Goal: Check status: Check status

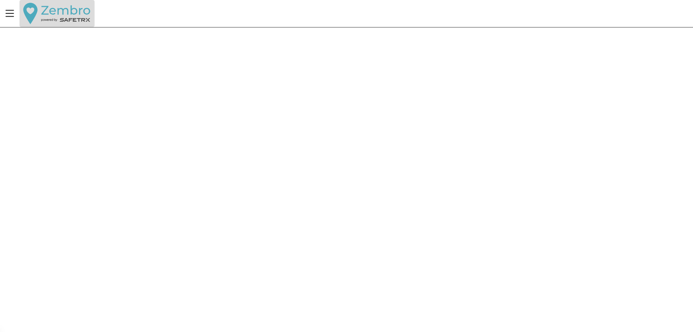
click at [53, 11] on button "button" at bounding box center [56, 13] width 75 height 27
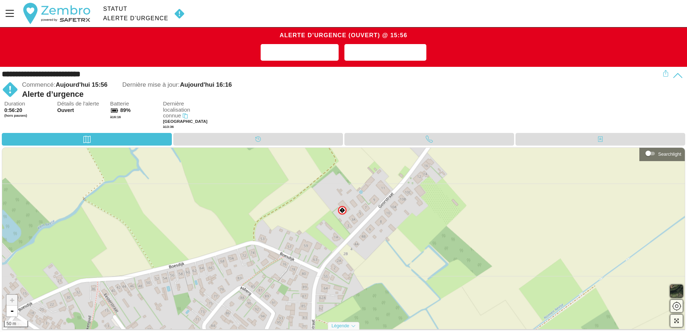
drag, startPoint x: 364, startPoint y: 230, endPoint x: 318, endPoint y: 149, distance: 93.3
click at [318, 149] on div "+ - 50 m" at bounding box center [343, 238] width 683 height 181
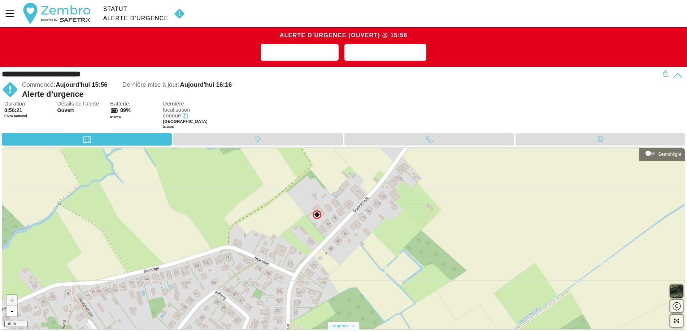
drag, startPoint x: 356, startPoint y: 194, endPoint x: 341, endPoint y: 207, distance: 20.0
click at [346, 217] on div "+ - 50 m" at bounding box center [343, 238] width 683 height 181
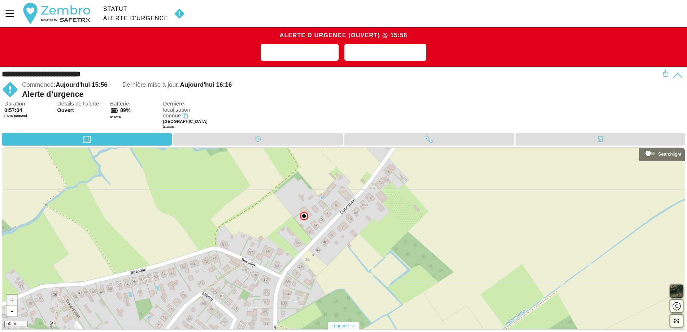
click at [453, 84] on div "Commencé: Aujourd'hui 15:56 Dernière mise à jour: Aujourd'hui 16:16" at bounding box center [342, 84] width 641 height 9
click at [295, 142] on div "Calendrier" at bounding box center [258, 139] width 170 height 13
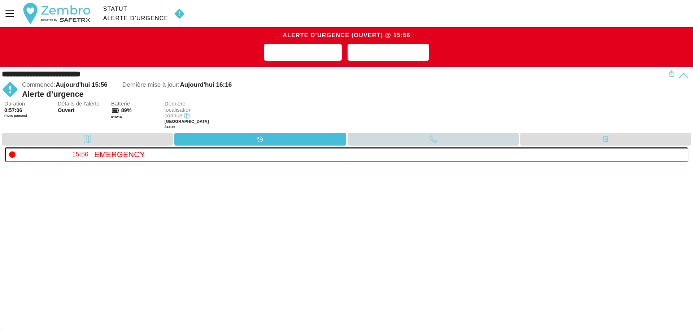
click at [415, 142] on div "Appel" at bounding box center [433, 139] width 171 height 13
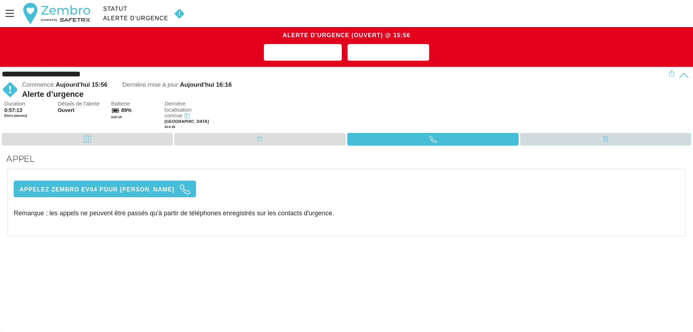
click at [586, 142] on div "Contacts" at bounding box center [605, 139] width 171 height 13
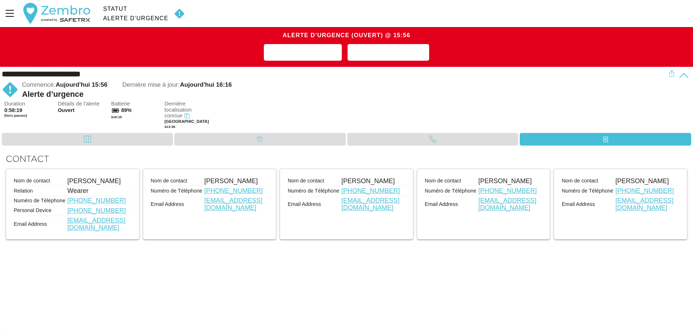
click at [420, 67] on div "Alerte d’urgence (Ouvert) @ 15:56 Ajouter une note Résoudre l'alerte" at bounding box center [346, 47] width 693 height 40
click at [413, 85] on div "Commencé: Aujourd'hui 15:56 Dernière mise à jour: Aujourd'hui 16:16" at bounding box center [345, 84] width 647 height 9
click at [400, 54] on span "Résoudre l'alerte" at bounding box center [389, 52] width 70 height 11
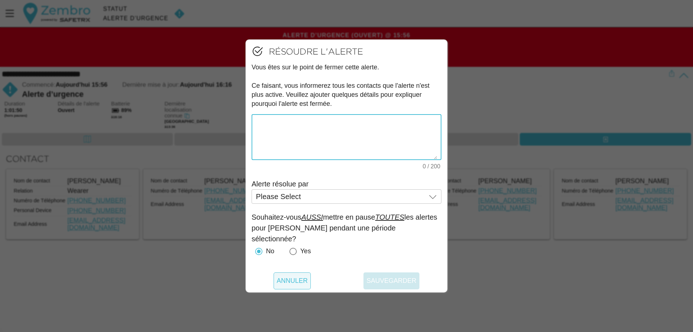
click at [297, 282] on span "Annuler" at bounding box center [292, 280] width 31 height 17
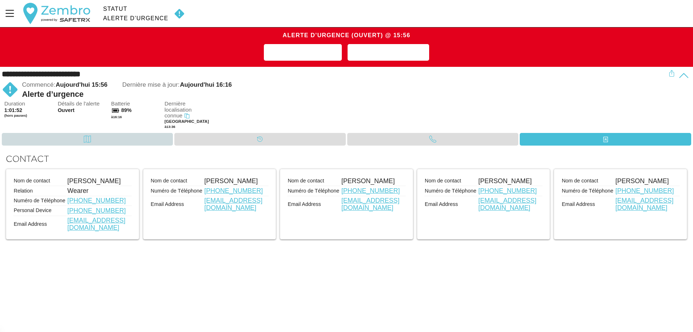
click at [120, 140] on div "Carte" at bounding box center [87, 139] width 171 height 13
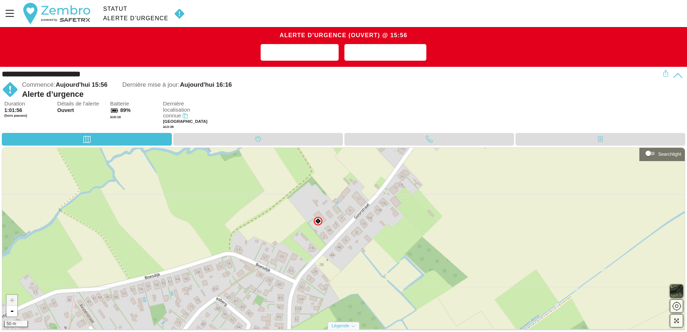
drag, startPoint x: 377, startPoint y: 229, endPoint x: 351, endPoint y: 211, distance: 30.9
click at [351, 211] on div "+ - 50 m" at bounding box center [343, 238] width 683 height 181
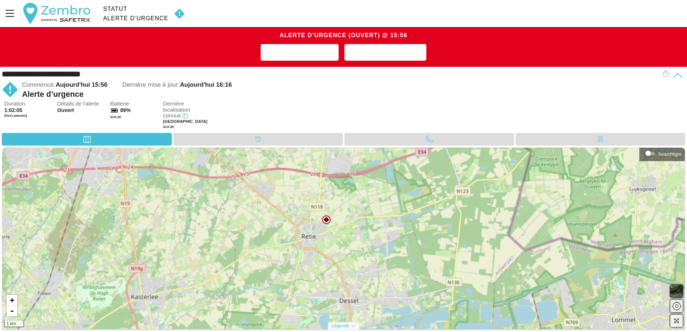
click at [322, 222] on div "+ - 1 km" at bounding box center [343, 238] width 683 height 181
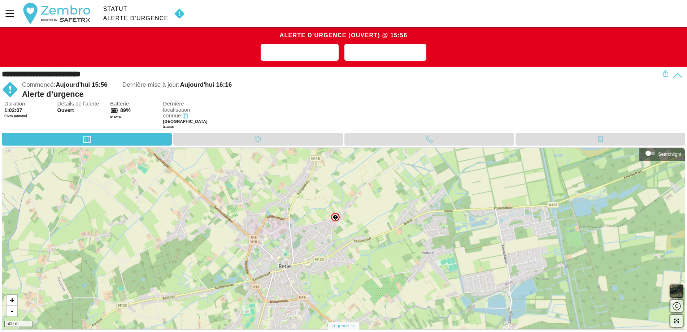
drag, startPoint x: 344, startPoint y: 215, endPoint x: 347, endPoint y: 210, distance: 5.5
click at [347, 210] on div "+ - 500 m" at bounding box center [343, 238] width 683 height 181
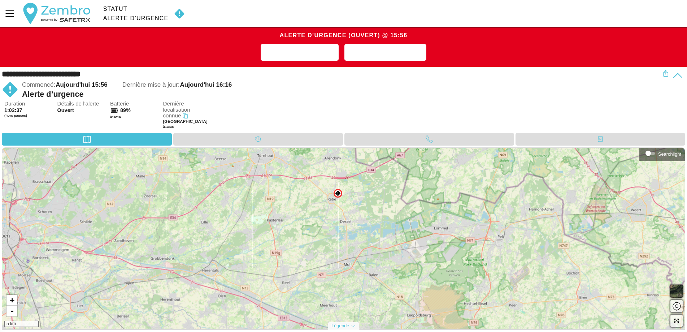
drag, startPoint x: 385, startPoint y: 299, endPoint x: 385, endPoint y: 279, distance: 19.9
click at [385, 279] on div "+ - 5 km" at bounding box center [343, 238] width 683 height 181
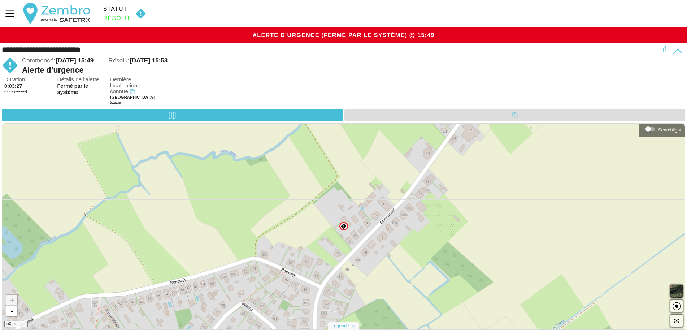
click at [324, 53] on div "**********" at bounding box center [331, 50] width 658 height 9
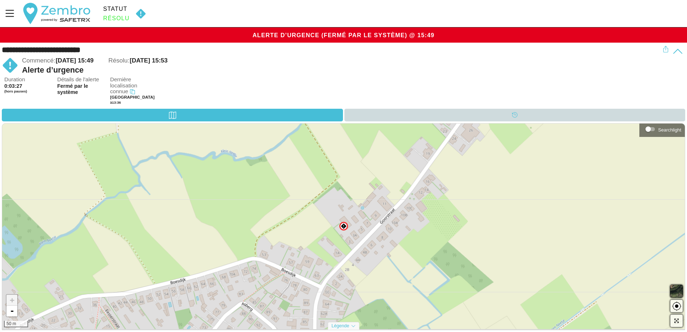
click at [516, 113] on icon at bounding box center [514, 114] width 5 height 5
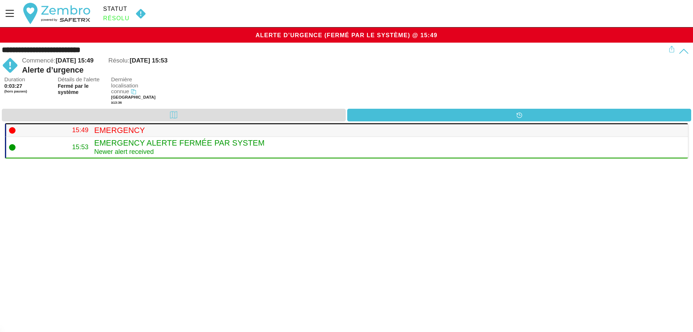
click at [189, 123] on td "Emergency" at bounding box center [389, 130] width 597 height 14
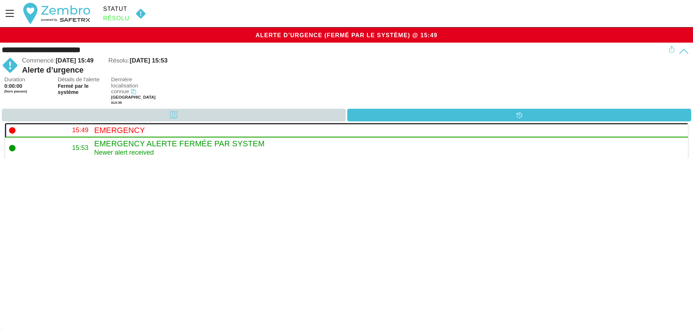
click at [199, 114] on div "Carte" at bounding box center [174, 115] width 344 height 13
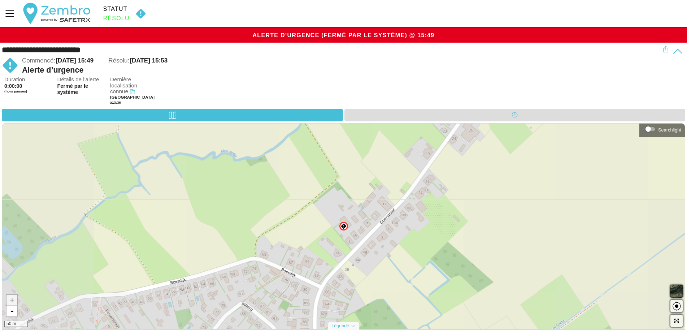
click at [221, 79] on div "Duration 0:00:00 (hors pauses) Détails de l'alerte Fermé par le système Dernièr…" at bounding box center [344, 93] width 681 height 32
